Goal: Task Accomplishment & Management: Use online tool/utility

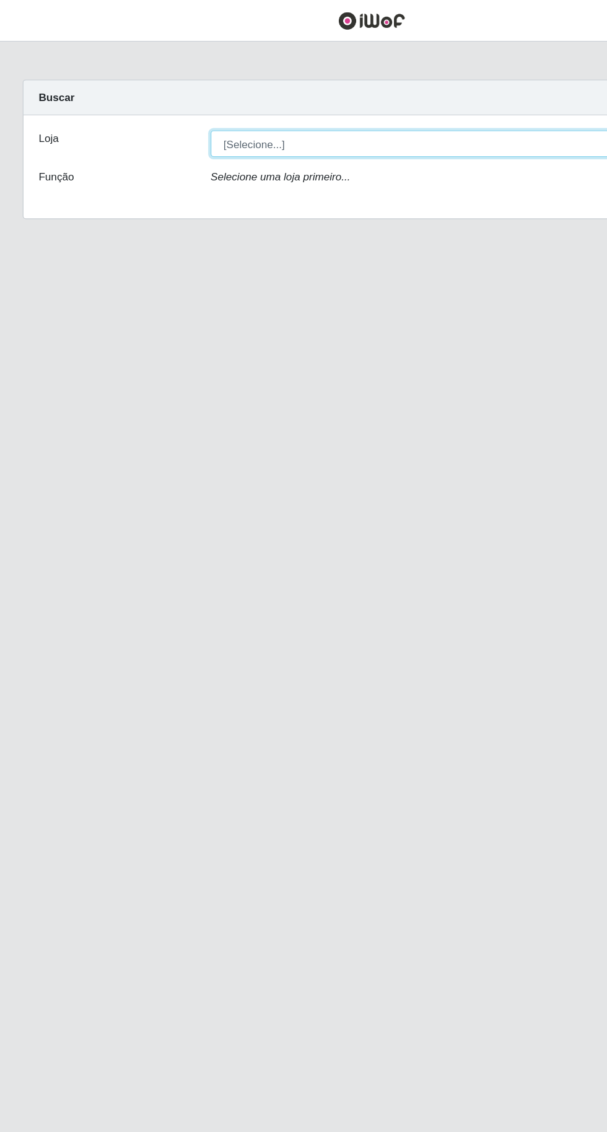
click at [195, 109] on select "[Selecione...] Extraplus - [GEOGRAPHIC_DATA] 03 - [GEOGRAPHIC_DATA]" at bounding box center [374, 118] width 404 height 22
select select "468"
click at [172, 107] on select "[Selecione...] Extraplus - [GEOGRAPHIC_DATA] 03 - [GEOGRAPHIC_DATA]" at bounding box center [374, 118] width 404 height 22
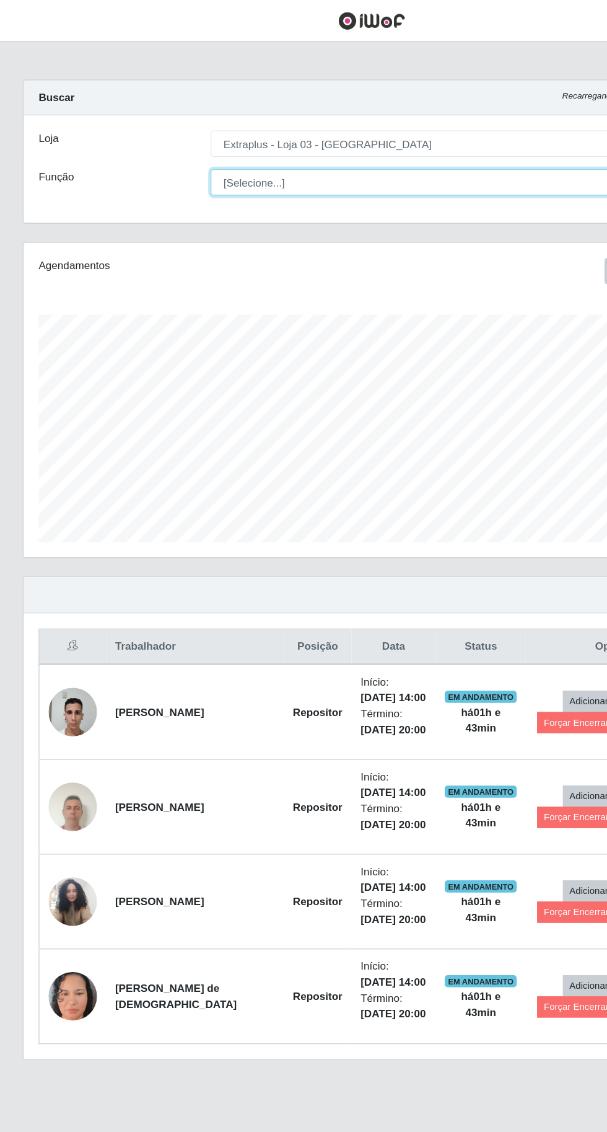
click at [196, 150] on select "[Selecione...] Repositor Repositor + Repositor ++" at bounding box center [374, 149] width 404 height 22
